Goal: Obtain resource: Download file/media

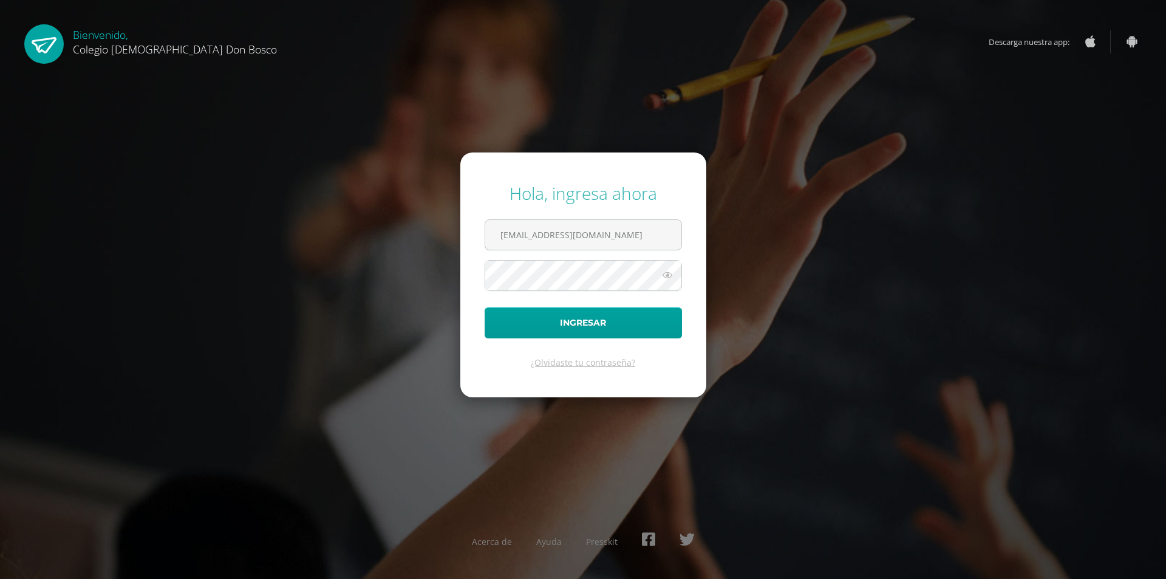
type input "imelda_catalan@donbosco.edu.gt"
click at [485, 307] on button "Ingresar" at bounding box center [583, 322] width 197 height 31
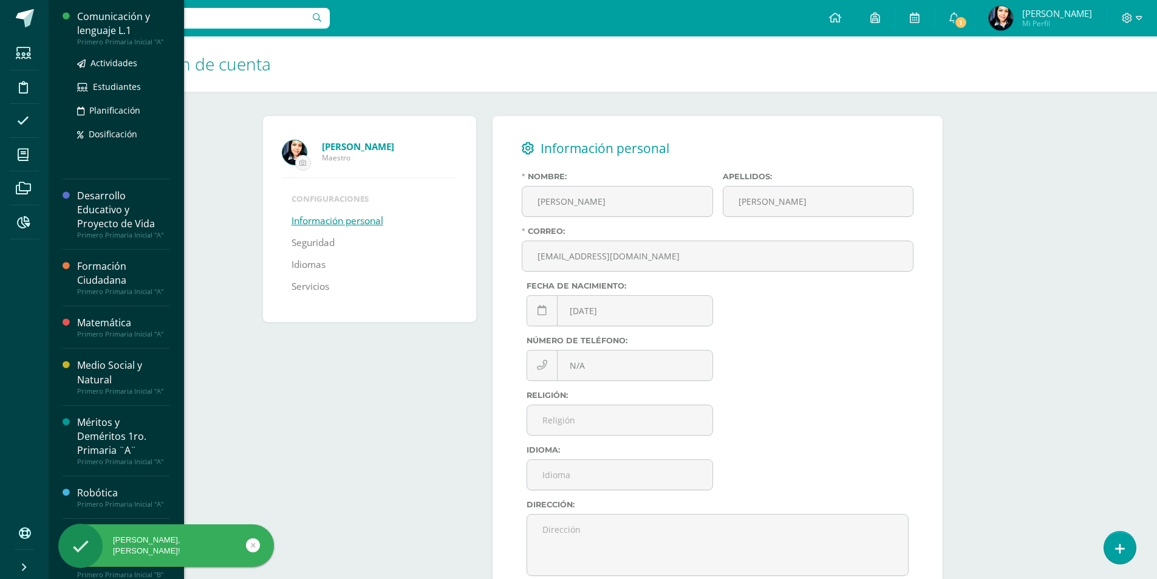
click at [110, 17] on div "Comunicación y lenguaje L.1" at bounding box center [123, 24] width 92 height 28
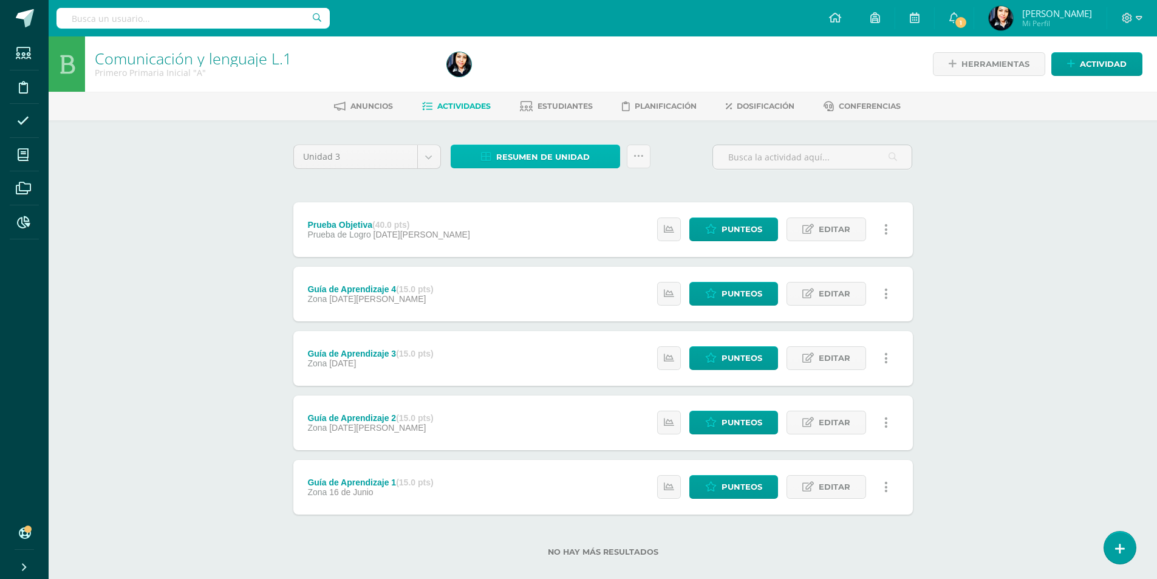
click at [539, 151] on span "Resumen de unidad" at bounding box center [543, 157] width 94 height 22
click at [547, 79] on link "Descargar como HTML" at bounding box center [535, 78] width 129 height 19
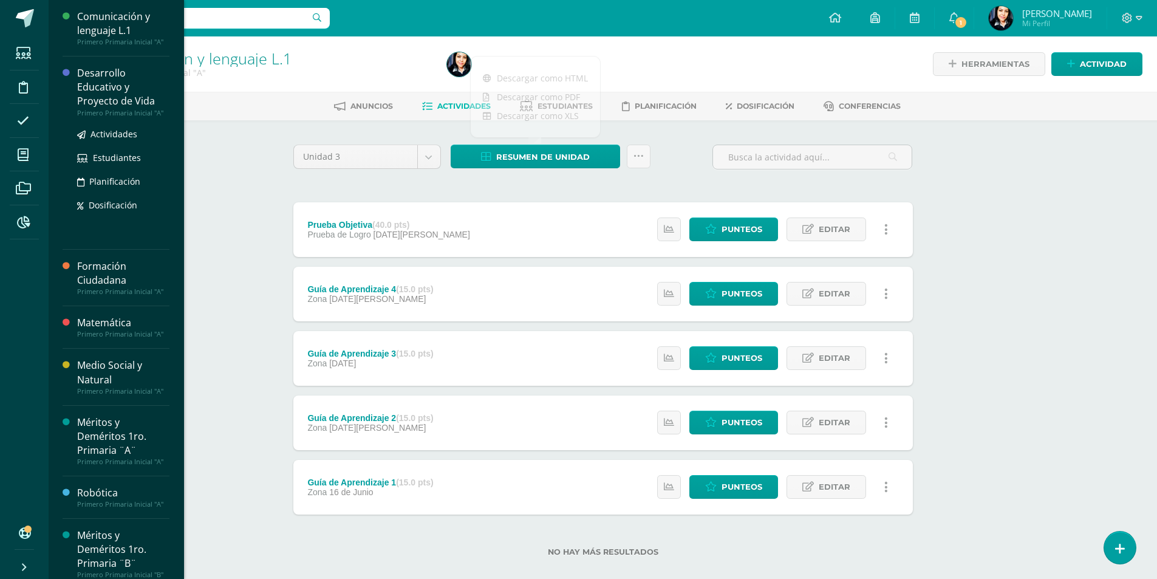
click at [113, 87] on div "Desarrollo Educativo y Proyecto de Vida" at bounding box center [123, 87] width 92 height 42
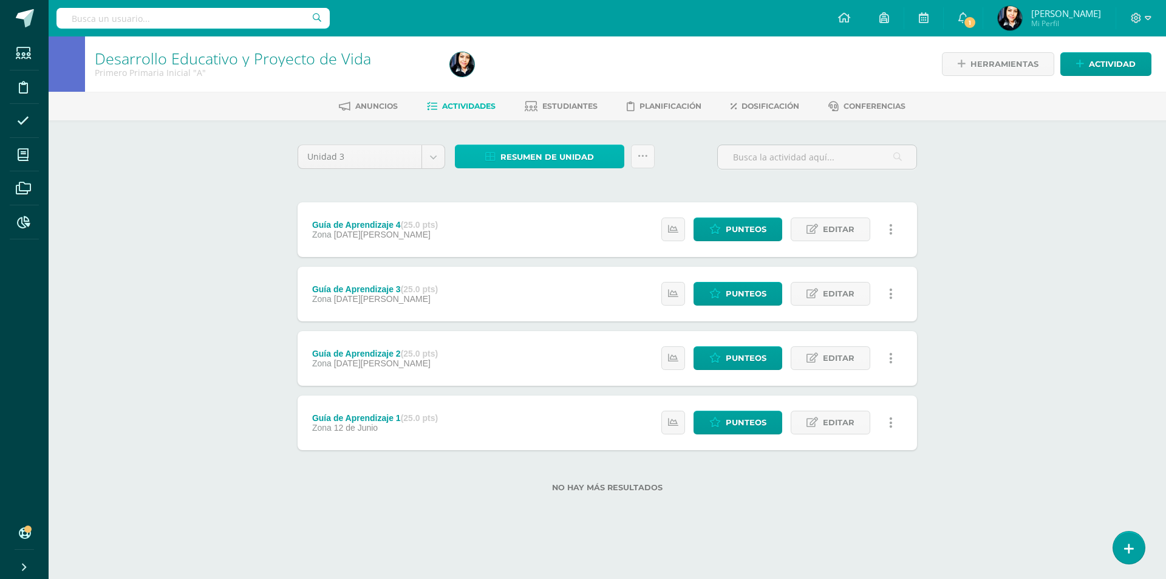
click at [535, 154] on span "Resumen de unidad" at bounding box center [547, 157] width 94 height 22
click at [536, 77] on link "Descargar como HTML" at bounding box center [539, 78] width 129 height 19
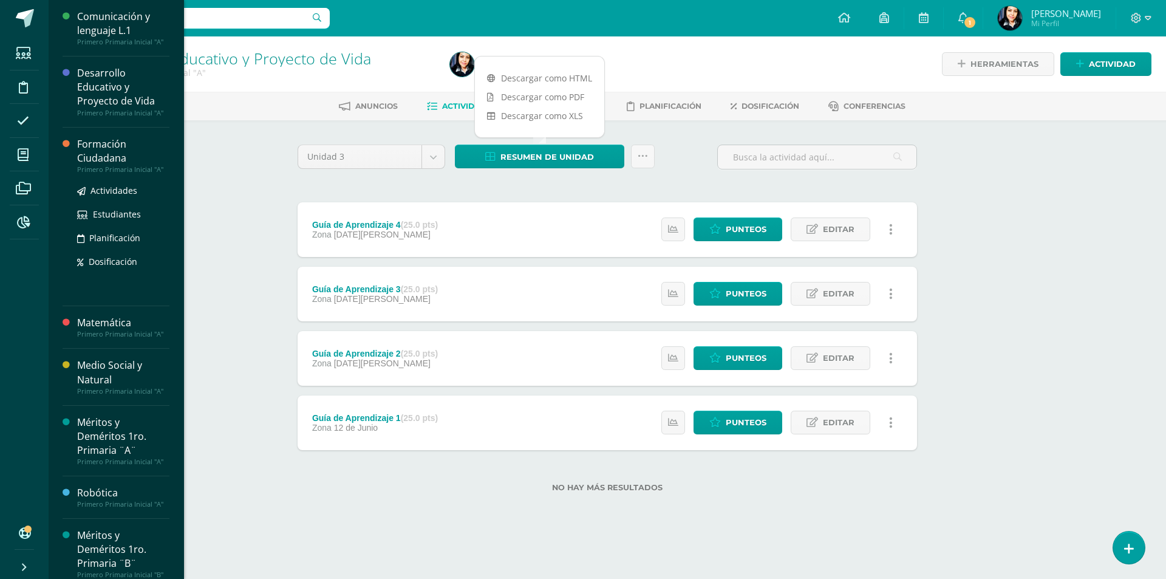
click at [108, 150] on div "Formación Ciudadana" at bounding box center [123, 151] width 92 height 28
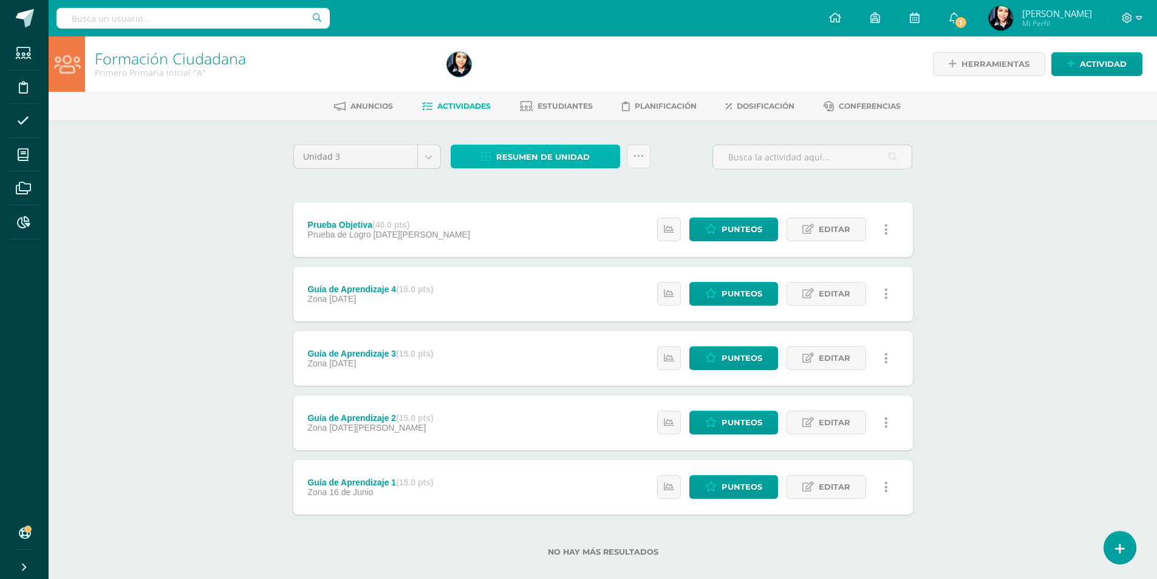
click at [565, 154] on span "Resumen de unidad" at bounding box center [543, 157] width 94 height 22
click at [533, 77] on link "Descargar como HTML" at bounding box center [535, 78] width 129 height 19
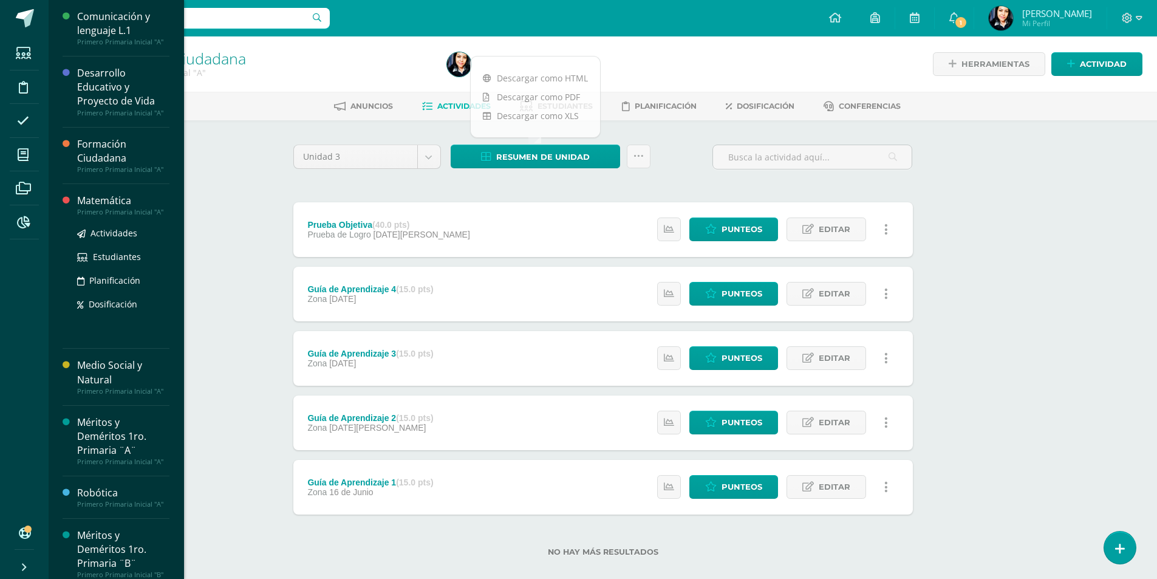
click at [121, 203] on div "Matemática" at bounding box center [123, 201] width 92 height 14
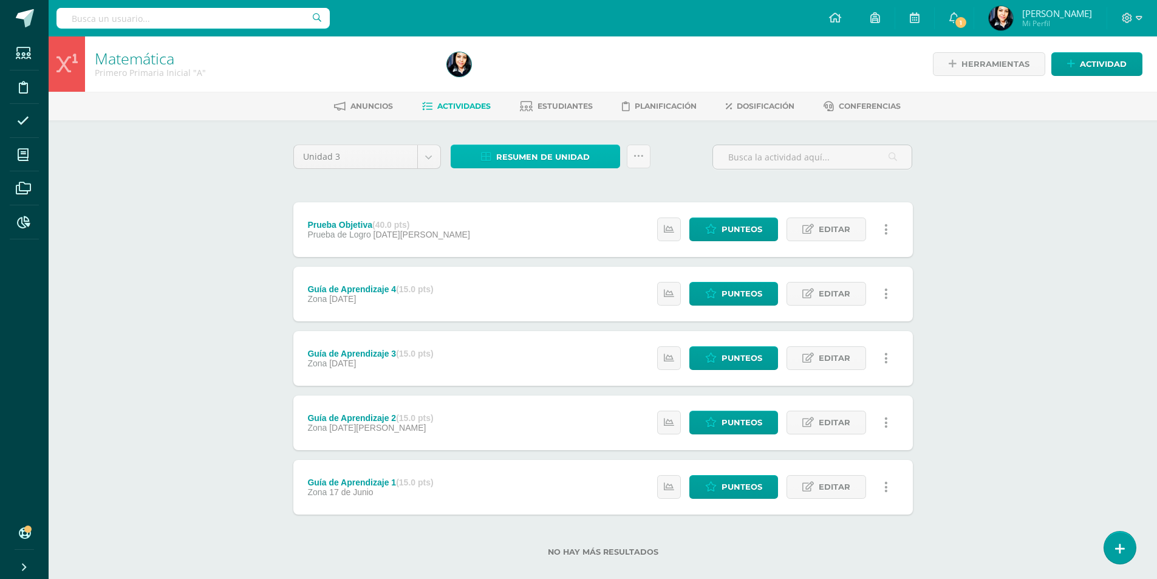
click at [549, 154] on span "Resumen de unidad" at bounding box center [543, 157] width 94 height 22
click at [523, 77] on link "Descargar como HTML" at bounding box center [535, 78] width 129 height 19
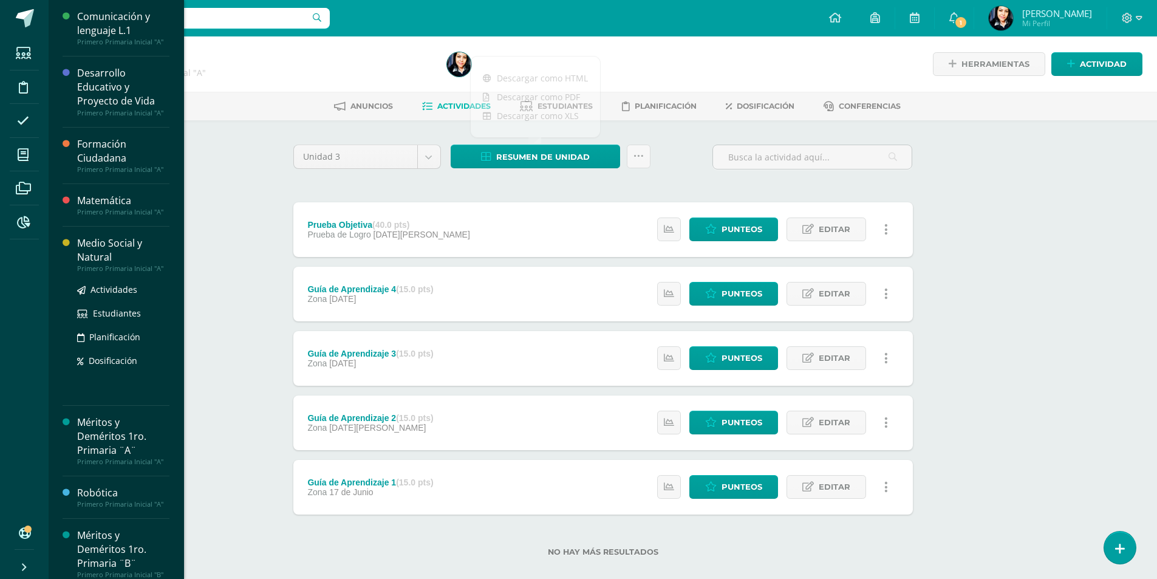
click at [101, 245] on div "Medio Social y Natural" at bounding box center [123, 250] width 92 height 28
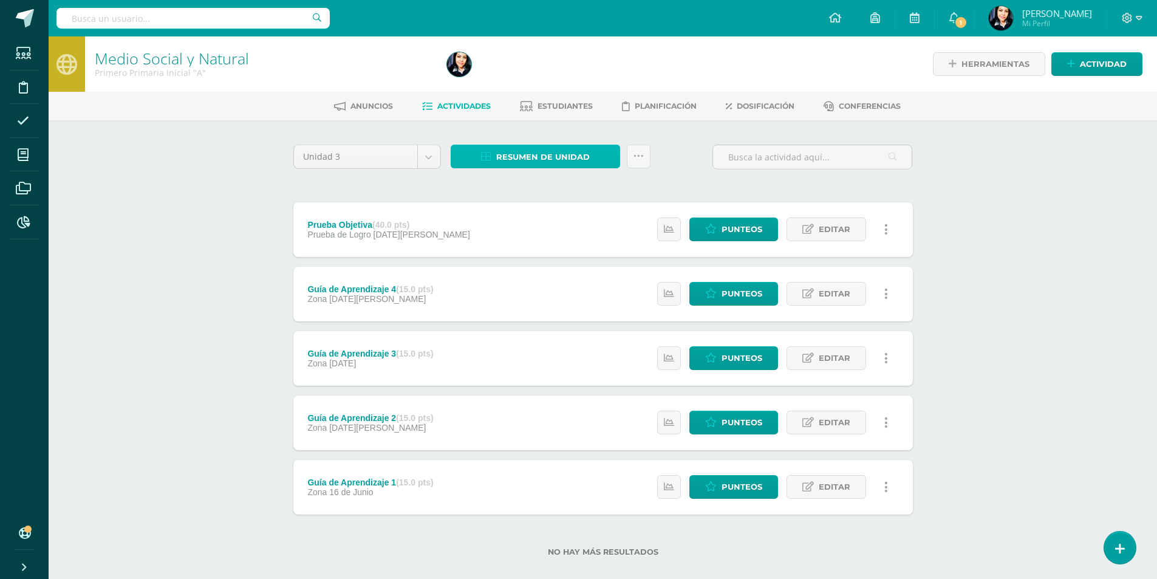
click at [538, 158] on span "Resumen de unidad" at bounding box center [543, 157] width 94 height 22
click at [528, 80] on link "Descargar como HTML" at bounding box center [535, 78] width 129 height 19
click at [1136, 13] on icon at bounding box center [1139, 18] width 7 height 11
click at [1090, 81] on span "Cerrar sesión" at bounding box center [1100, 83] width 55 height 12
